Goal: Task Accomplishment & Management: Use online tool/utility

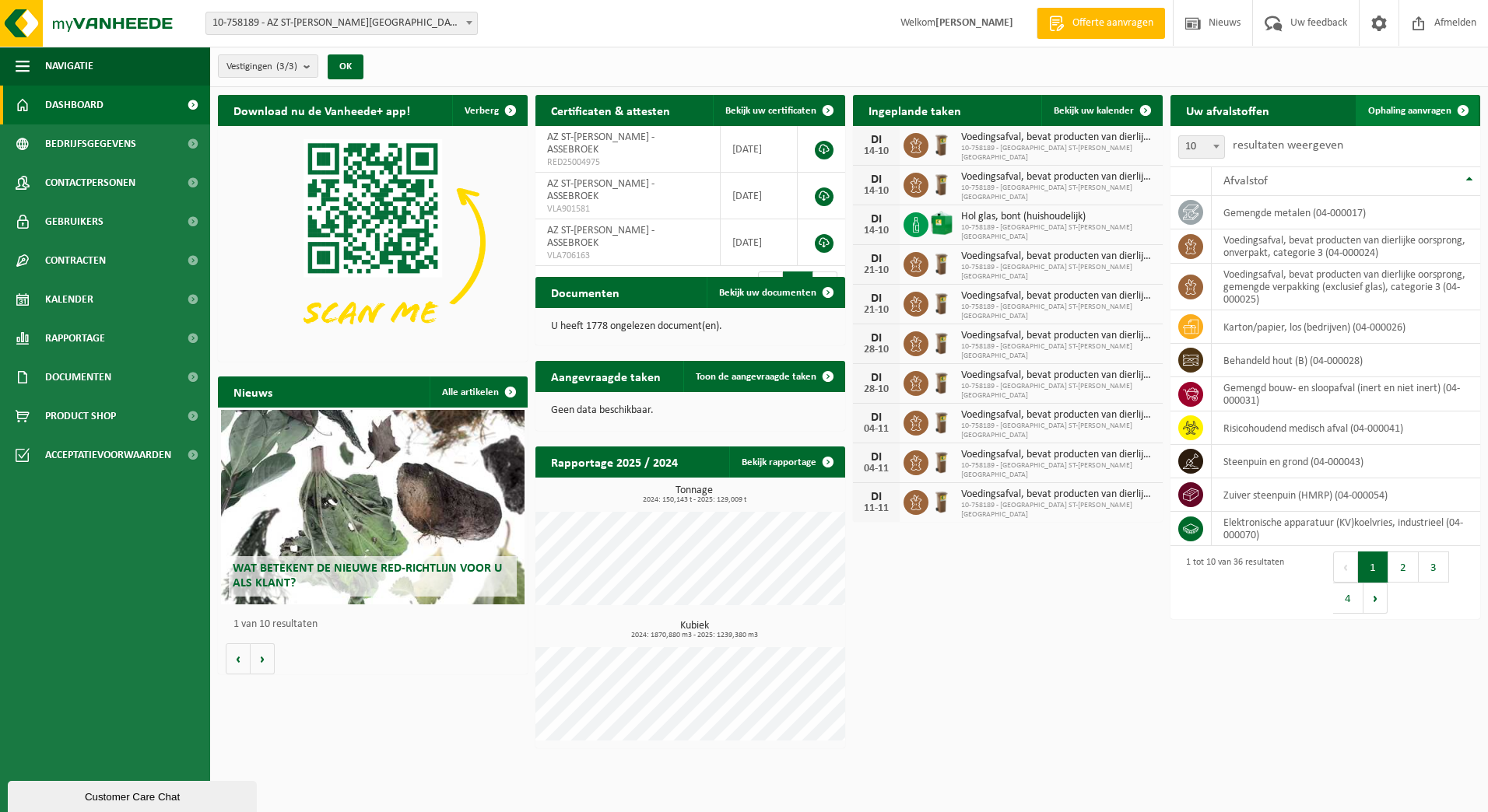
click at [1407, 114] on span "Ophaling aanvragen" at bounding box center [1410, 111] width 83 height 10
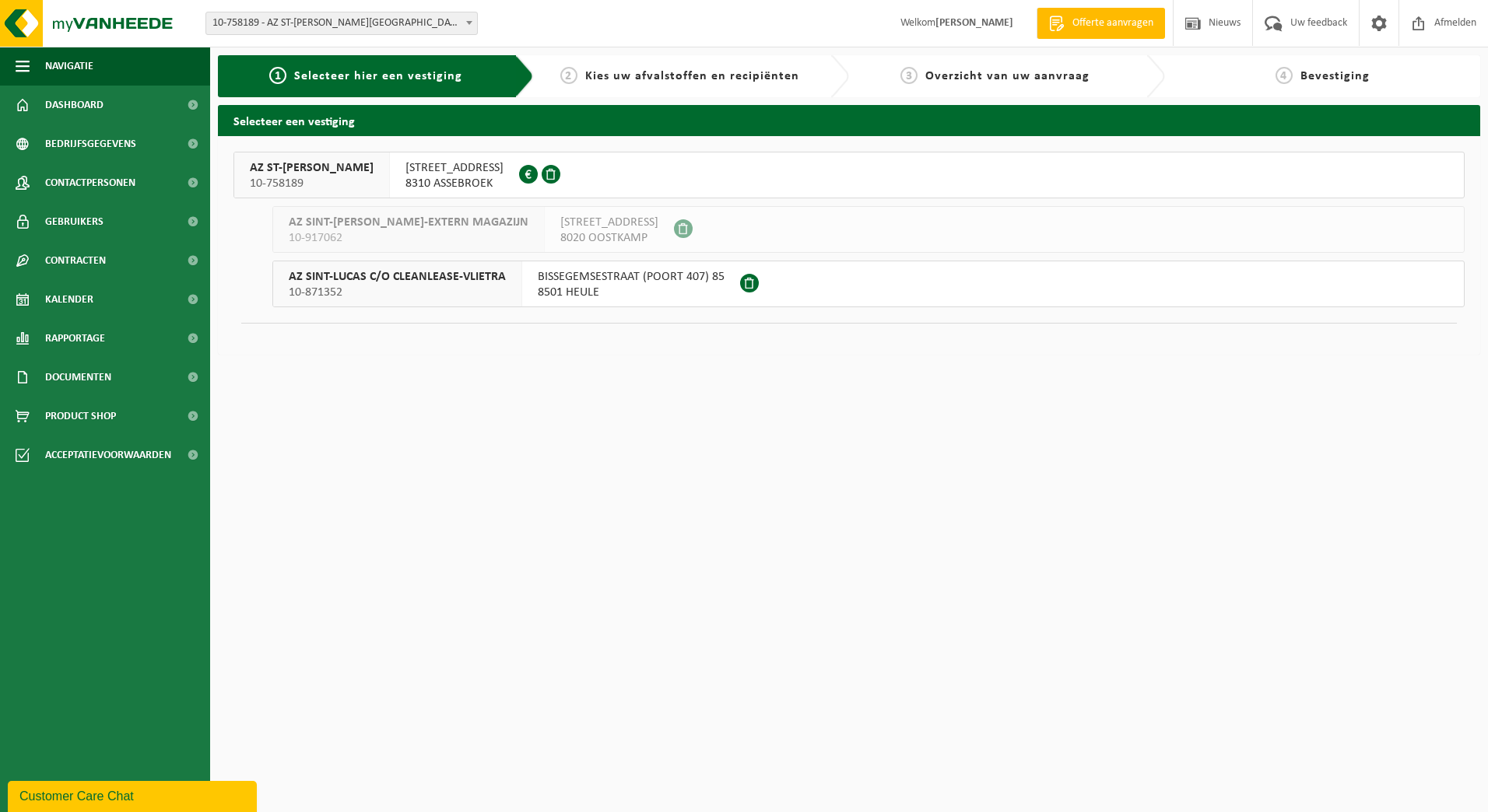
click at [333, 166] on span "AZ ST-LUCAS BRUGGE" at bounding box center [312, 168] width 124 height 15
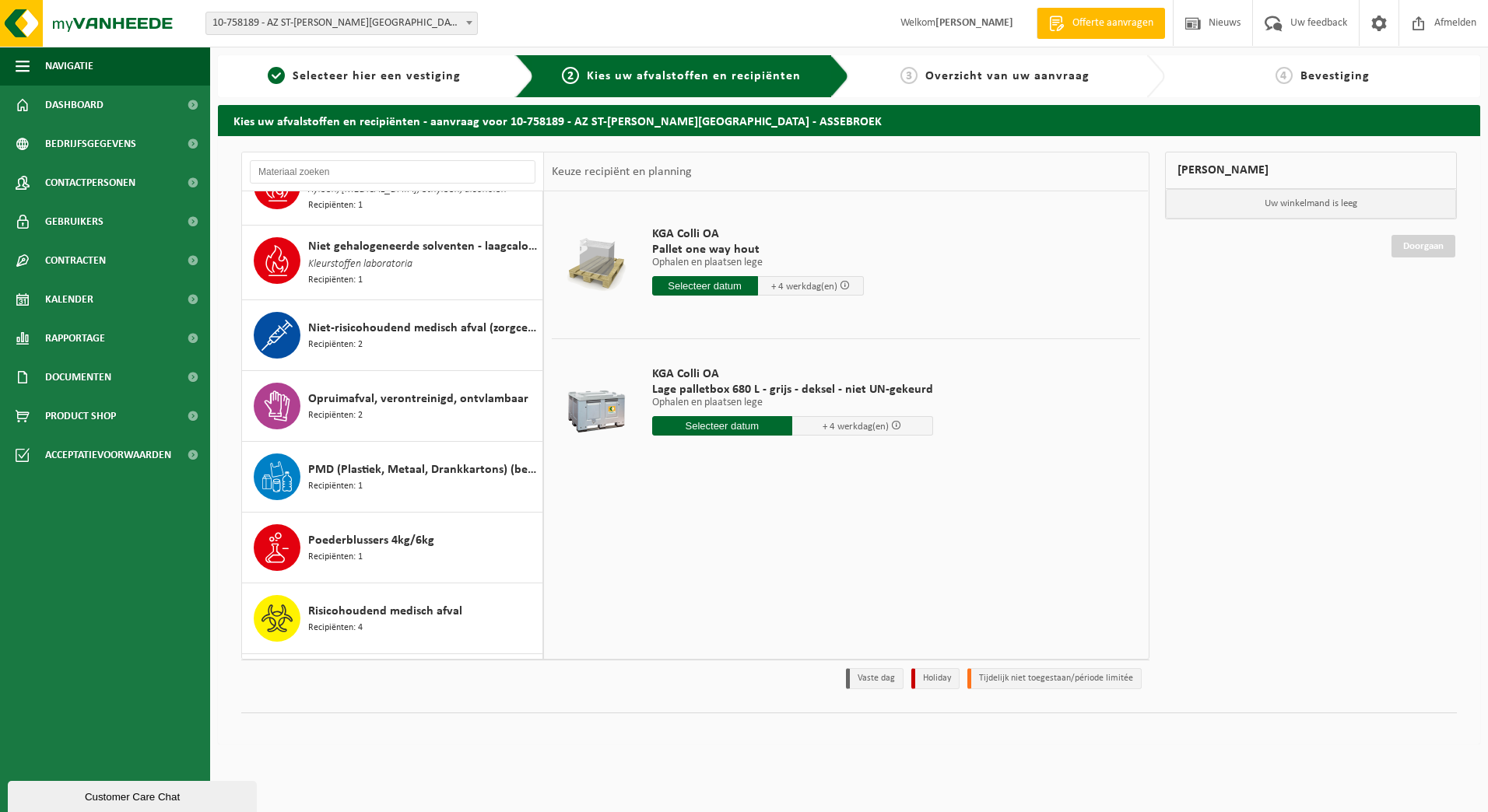
scroll to position [1478, 0]
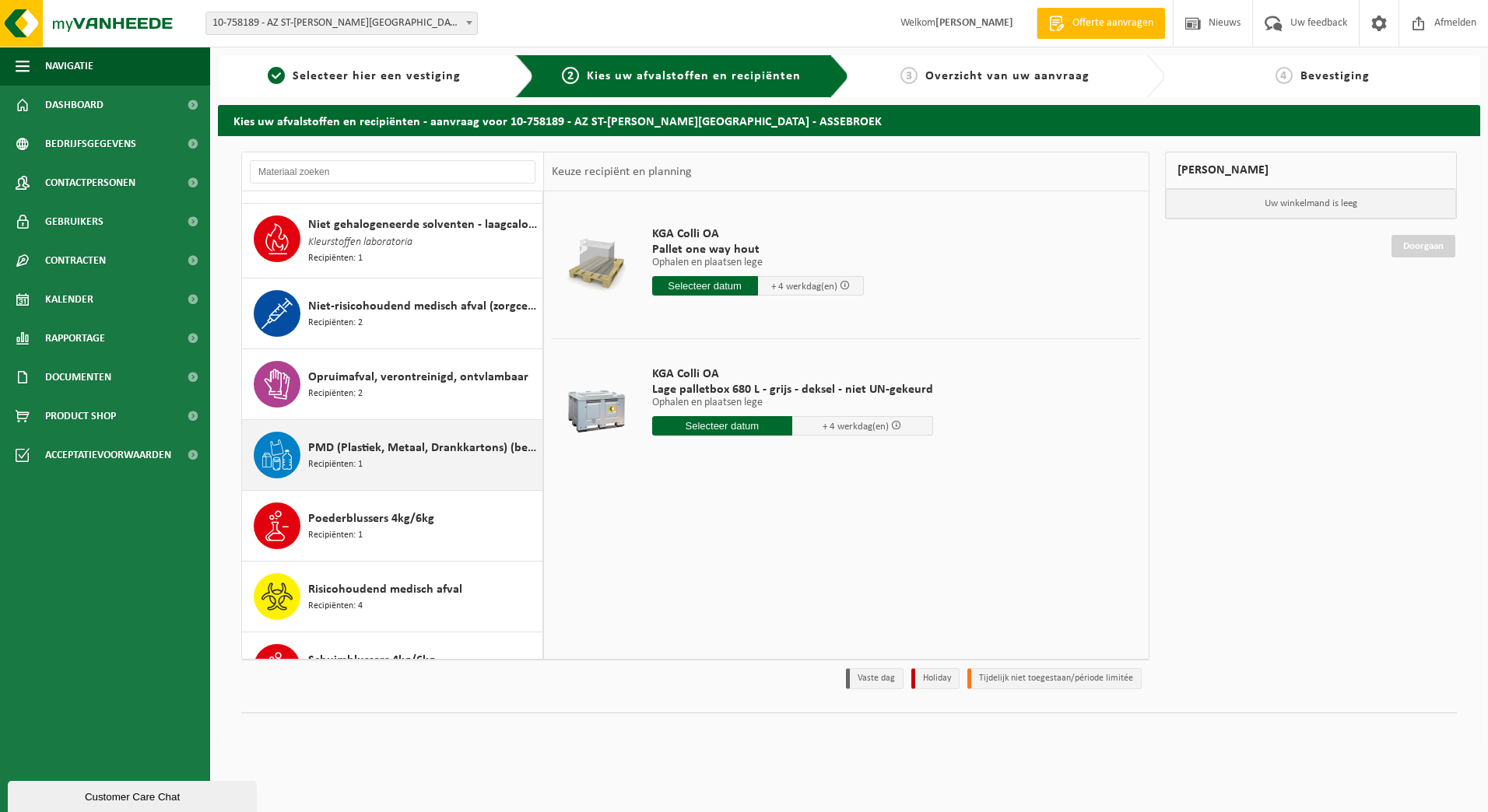
click at [359, 447] on span "PMD (Plastiek, Metaal, Drankkartons) (bedrijven)" at bounding box center [424, 448] width 231 height 19
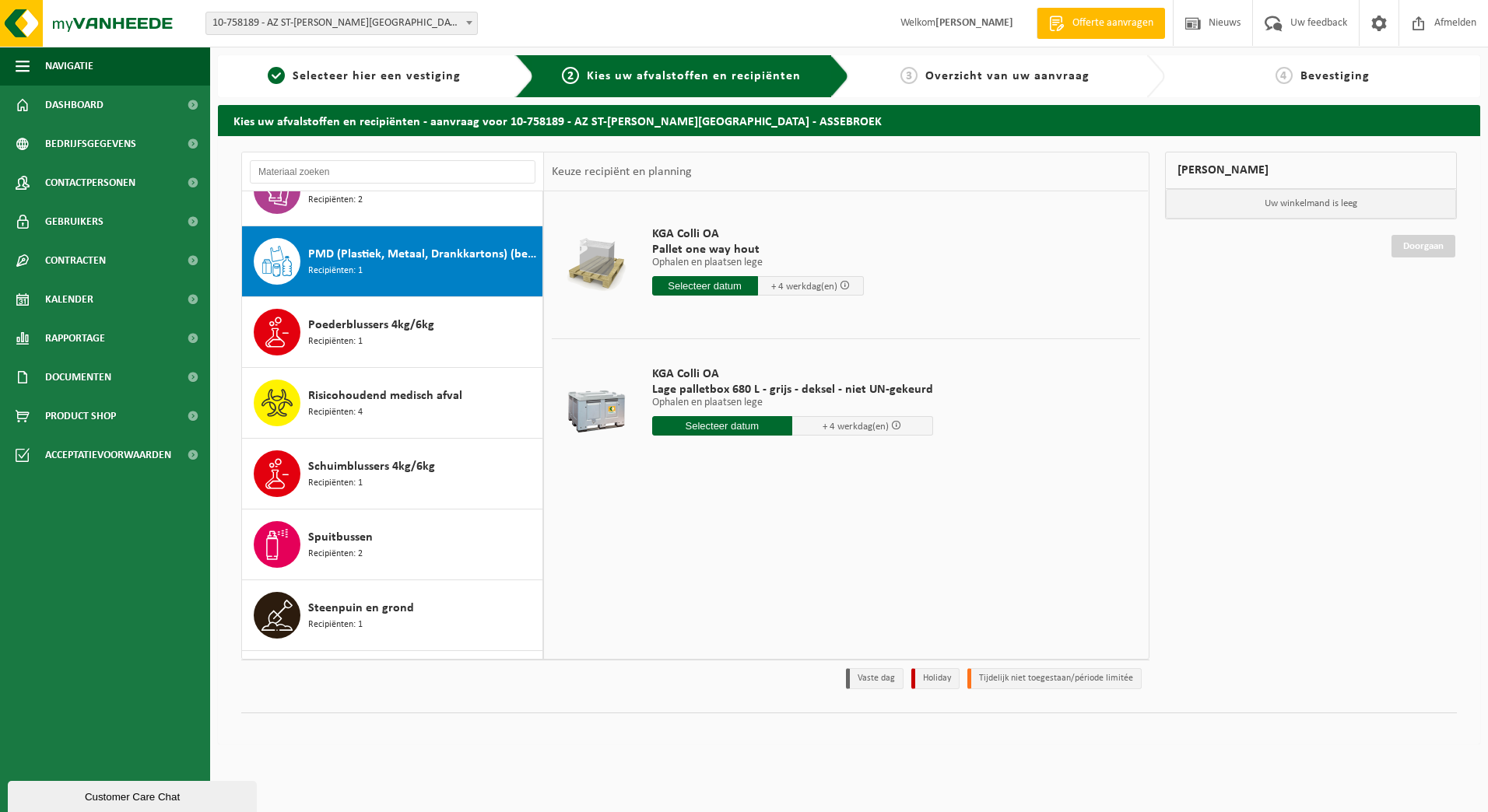
scroll to position [1703, 0]
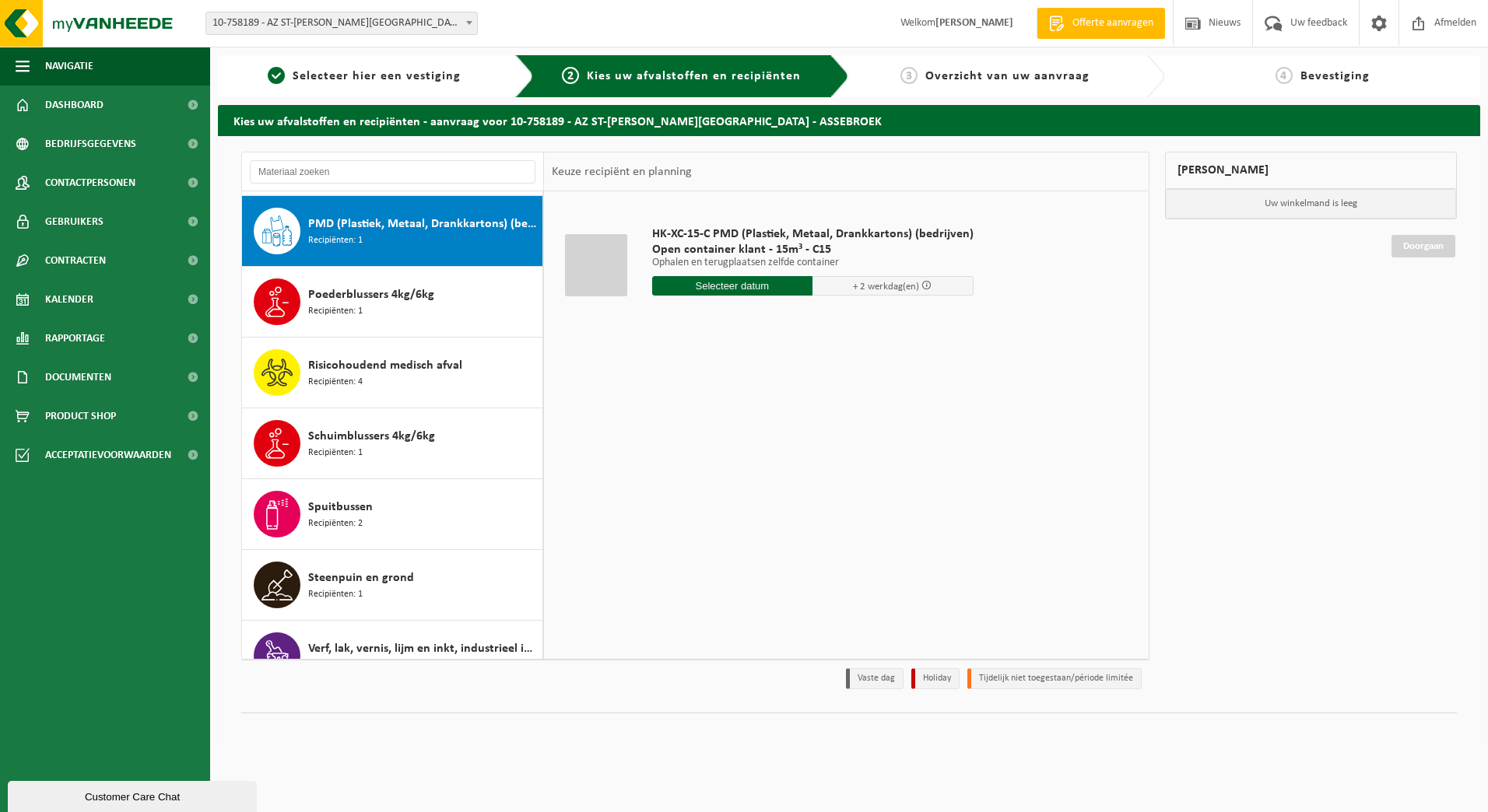
click at [728, 284] on input "text" at bounding box center [733, 286] width 161 height 19
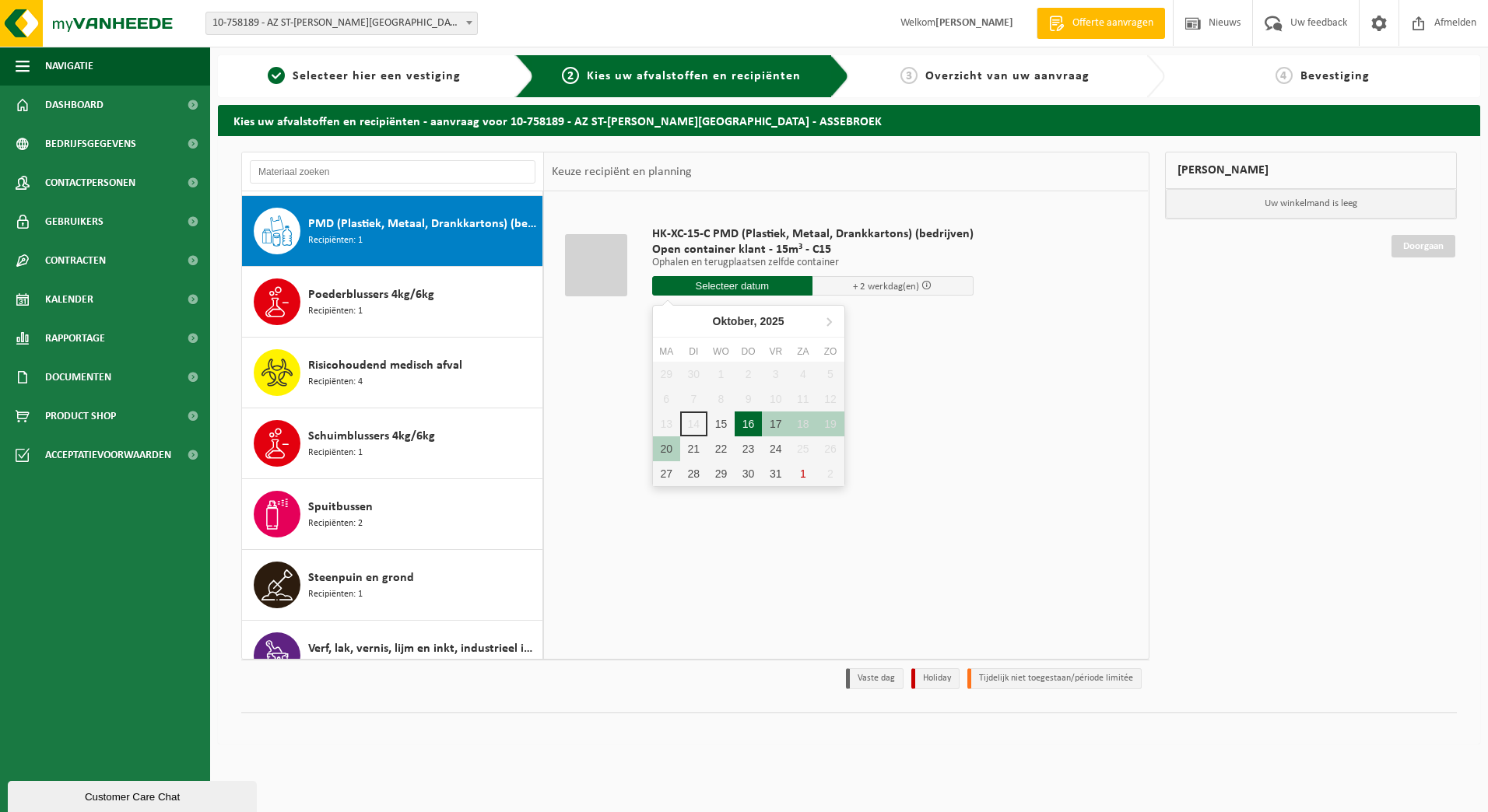
click at [748, 428] on div "16" at bounding box center [749, 424] width 27 height 25
type input "Van 2025-10-16"
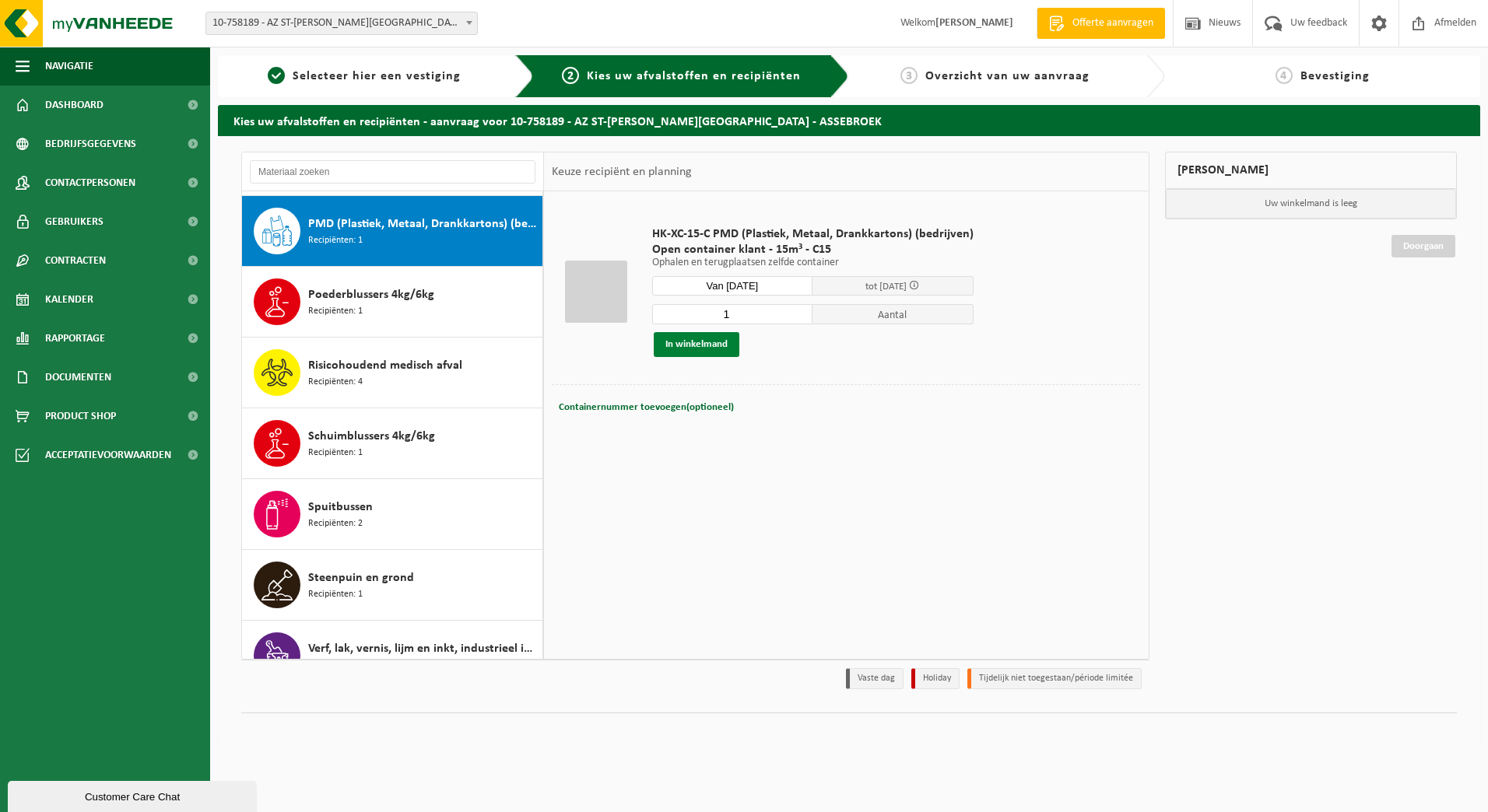
click at [718, 348] on button "In winkelmand" at bounding box center [696, 344] width 86 height 25
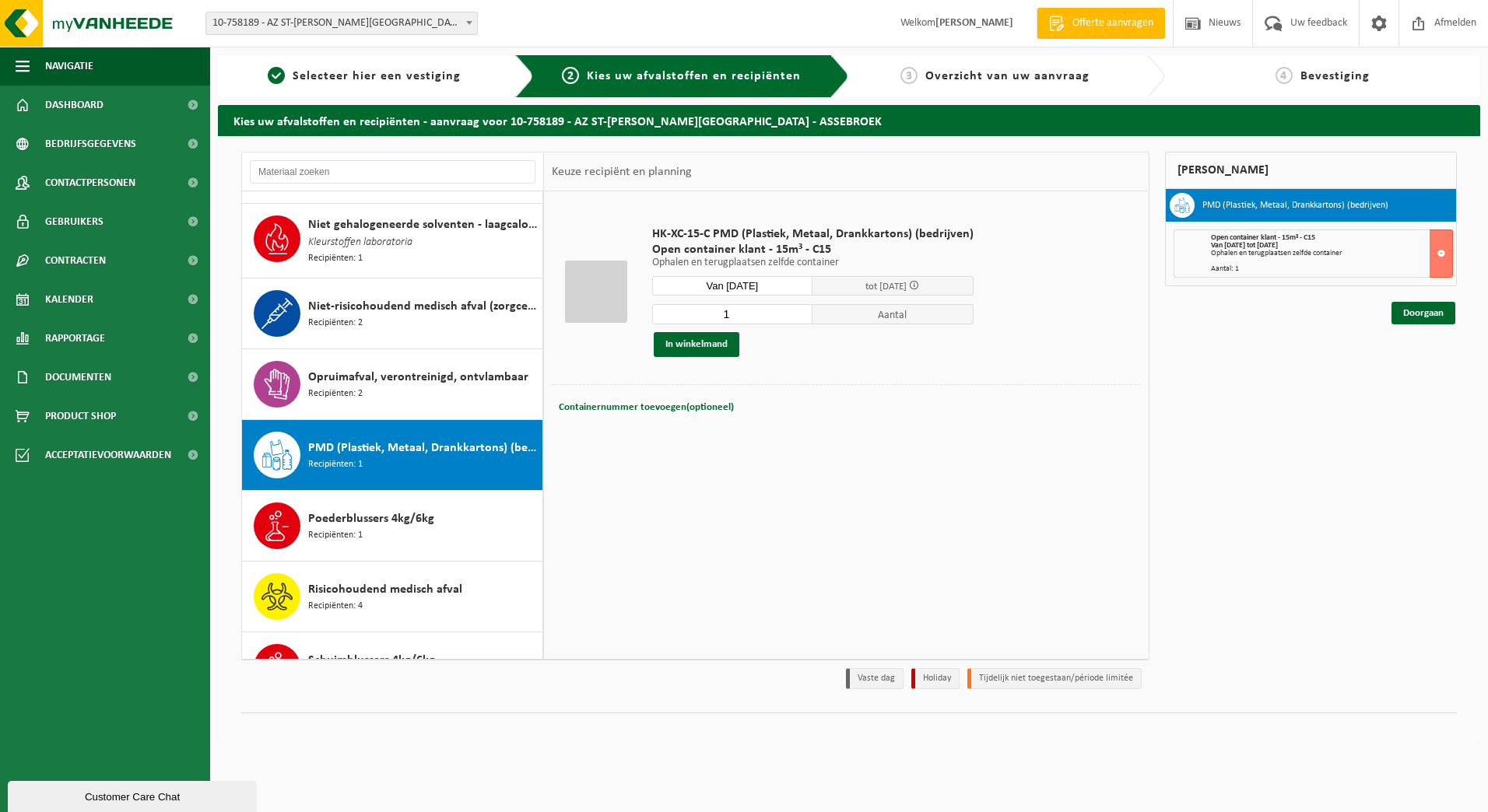
scroll to position [1476, 0]
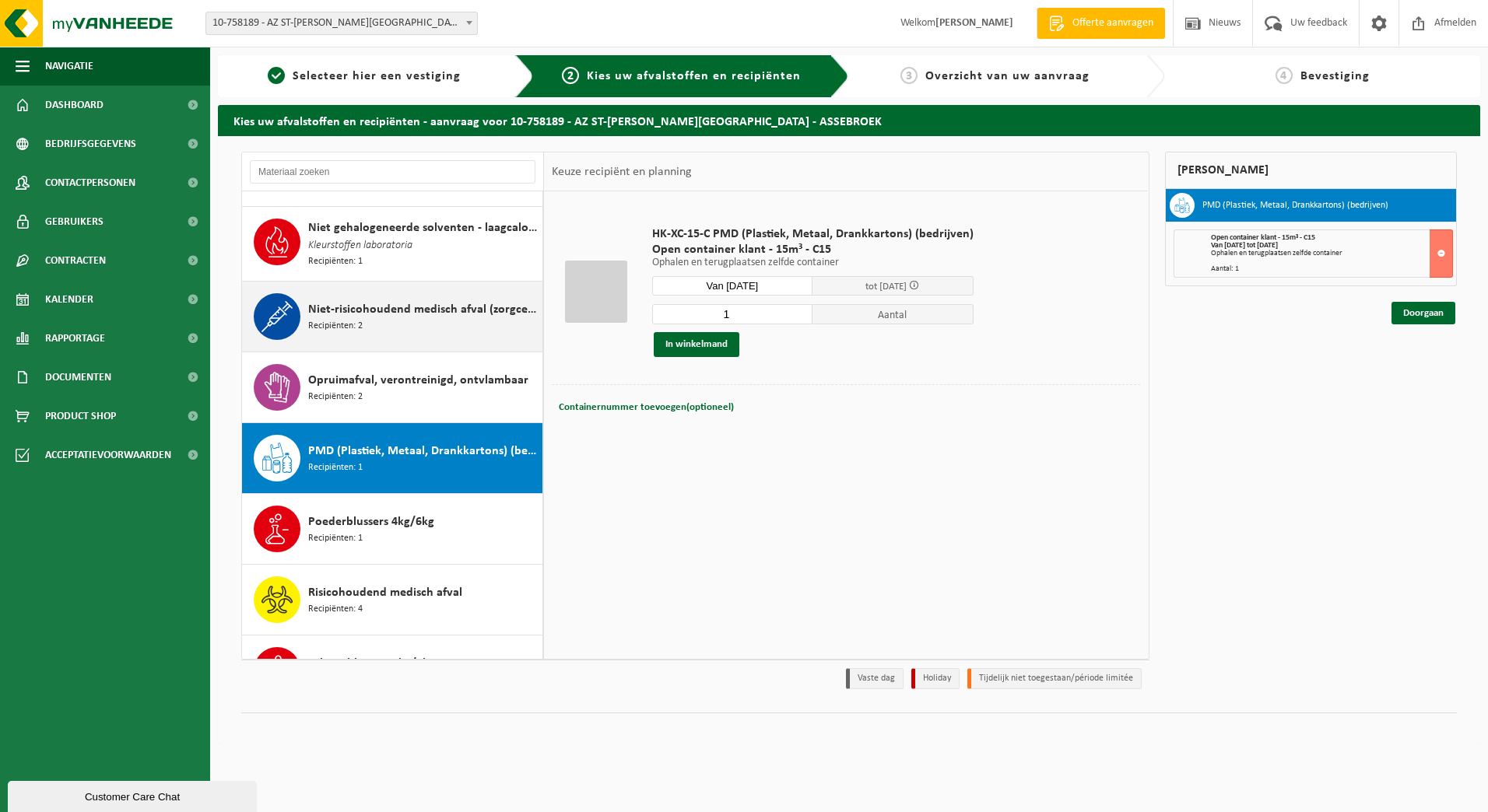
click at [348, 319] on span "Recipiënten: 2" at bounding box center [336, 325] width 54 height 14
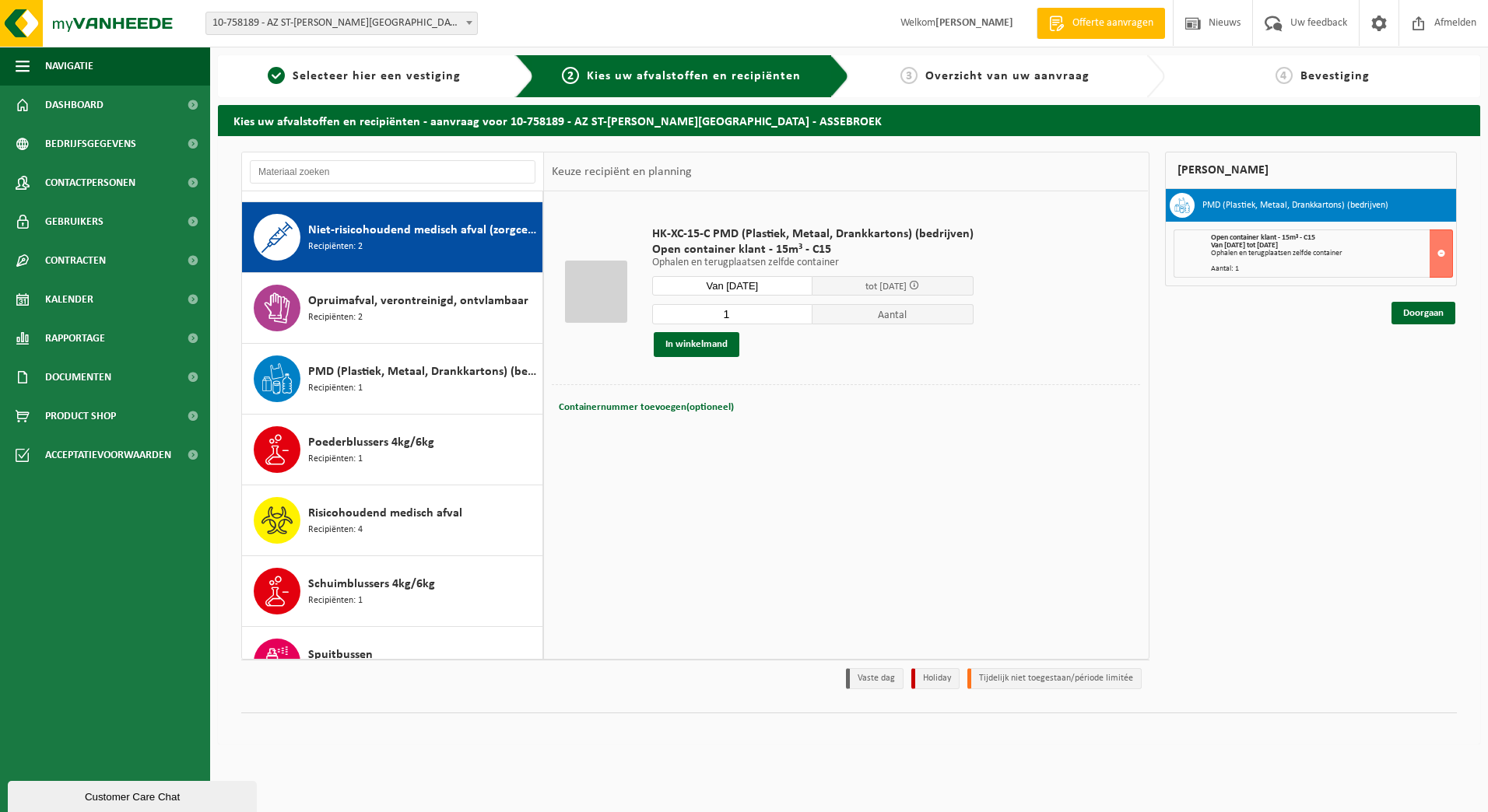
scroll to position [1561, 0]
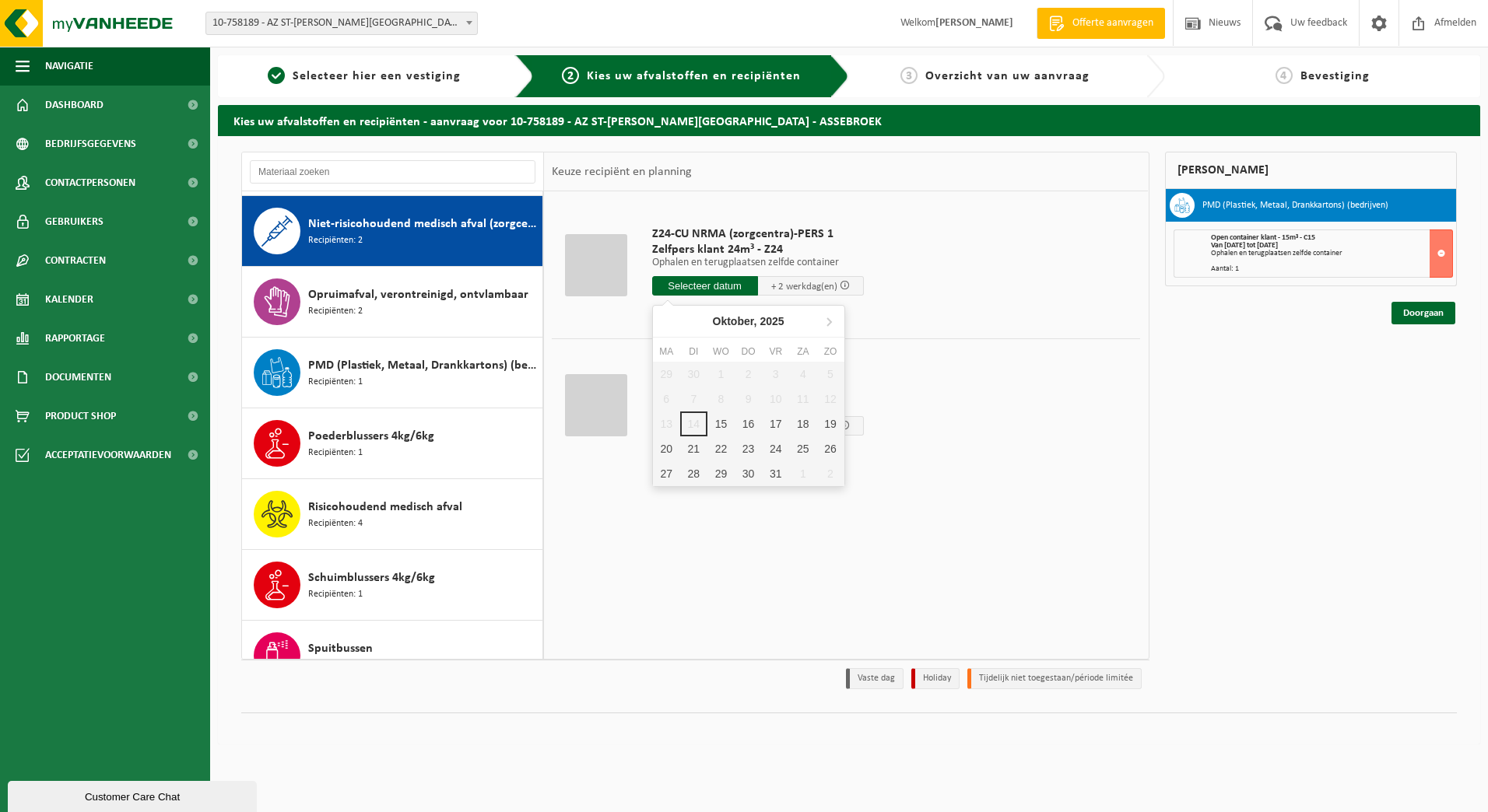
click at [687, 287] on input "text" at bounding box center [705, 286] width 106 height 19
click at [778, 428] on div "17" at bounding box center [776, 424] width 27 height 25
type input "Van 2025-10-17"
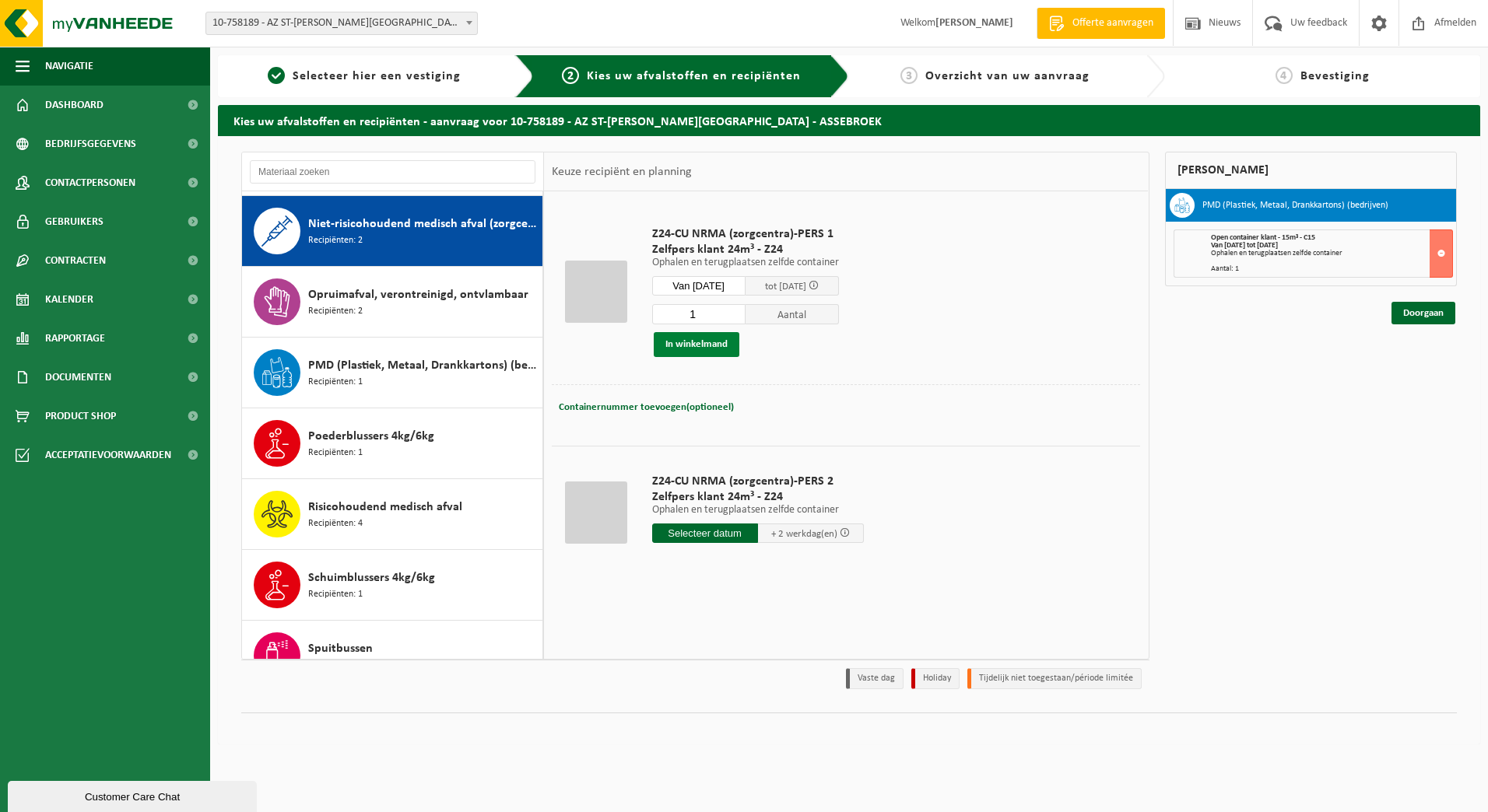
click at [693, 348] on button "In winkelmand" at bounding box center [696, 344] width 86 height 25
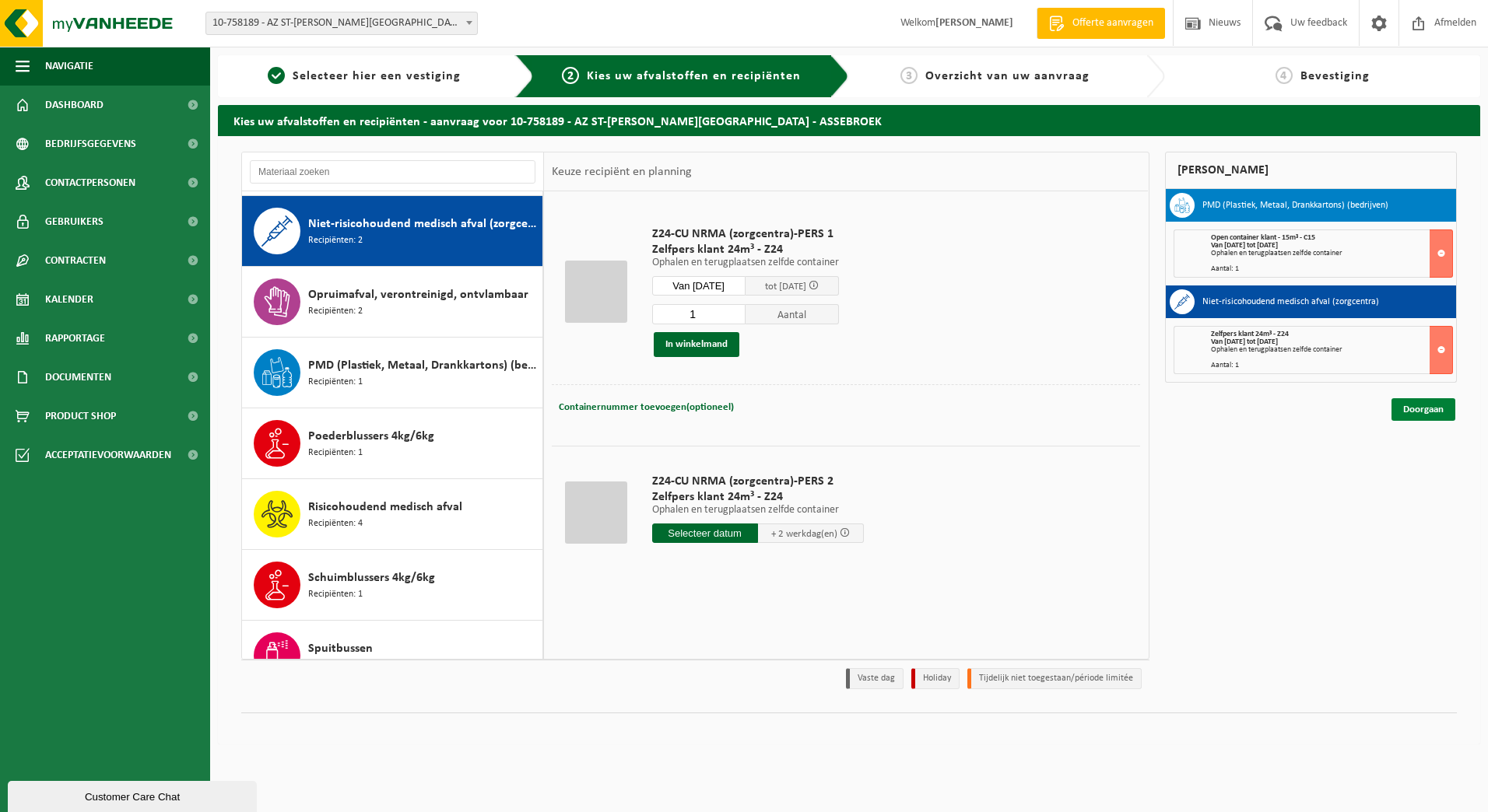
click at [1429, 413] on link "Doorgaan" at bounding box center [1423, 409] width 64 height 23
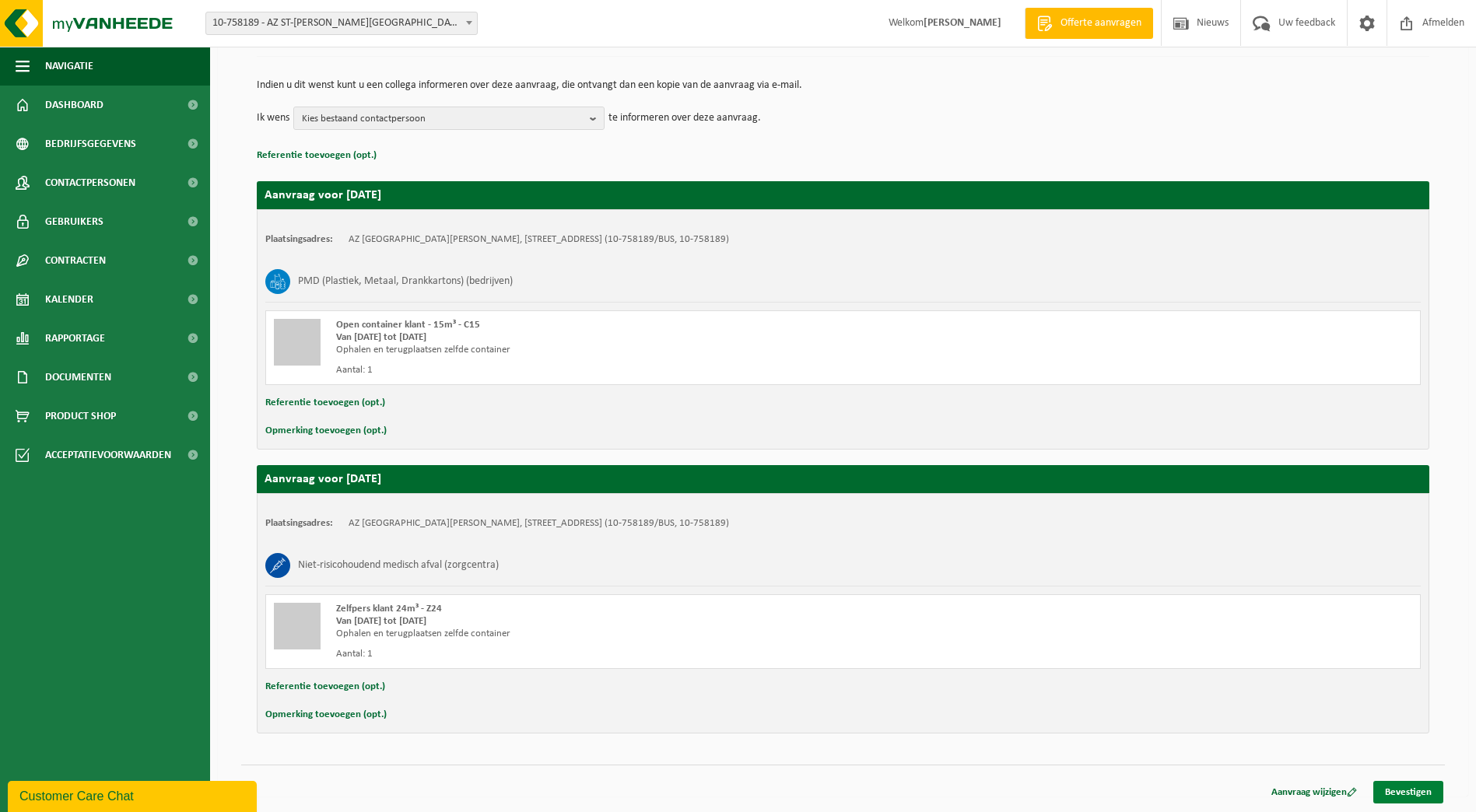
click at [1393, 793] on link "Bevestigen" at bounding box center [1408, 793] width 70 height 23
